Goal: Communication & Community: Answer question/provide support

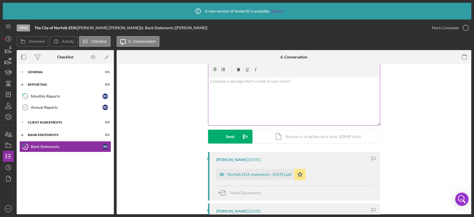
scroll to position [25, 0]
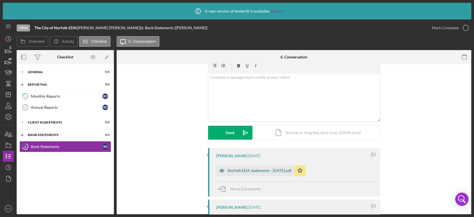
click at [250, 166] on div "Norfolk EDA statements - [DATE].pdf" at bounding box center [255, 170] width 78 height 11
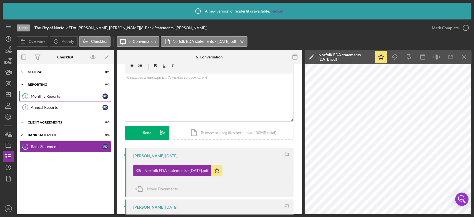
click at [48, 94] on div "Monthly Reports" at bounding box center [67, 96] width 72 height 4
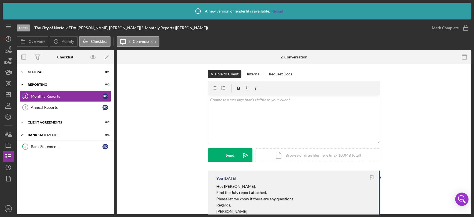
scroll to position [14, 0]
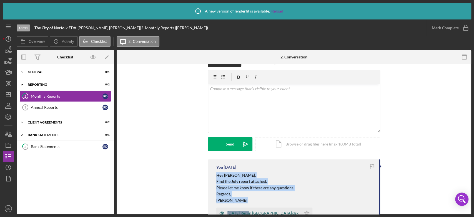
drag, startPoint x: 215, startPoint y: 183, endPoint x: 246, endPoint y: 210, distance: 41.2
click at [246, 210] on div "You [DATE] Hey [PERSON_NAME], Find the July report attached. Please let me know…" at bounding box center [294, 199] width 172 height 80
copy div "Hey [PERSON_NAME], Find the July report attached. Please let me know if there a…"
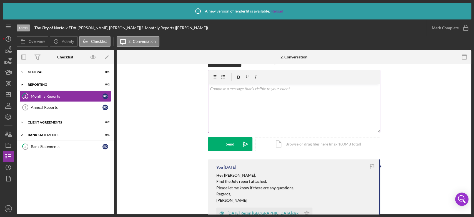
click at [227, 98] on div "v Color teal Color pink Remove color Add row above Add row below Add column bef…" at bounding box center [294, 108] width 172 height 49
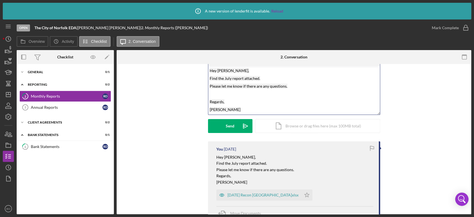
scroll to position [0, 0]
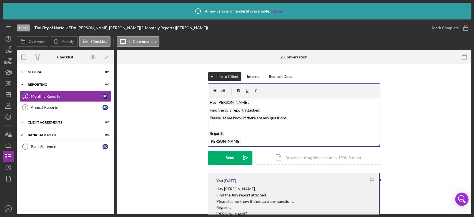
click at [216, 101] on mark "Hey [PERSON_NAME]," at bounding box center [229, 102] width 39 height 5
click at [229, 109] on mark "Find the July report attached." at bounding box center [235, 110] width 51 height 5
click at [298, 158] on div "Icon/Document Browse or drag files here (max 100MB total) Tap to choose files o…" at bounding box center [317, 158] width 125 height 14
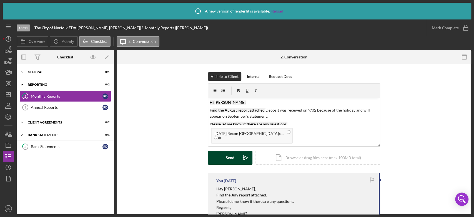
click at [228, 158] on div "Send" at bounding box center [230, 158] width 9 height 14
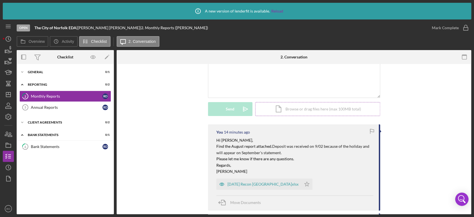
scroll to position [52, 0]
